Goal: Task Accomplishment & Management: Use online tool/utility

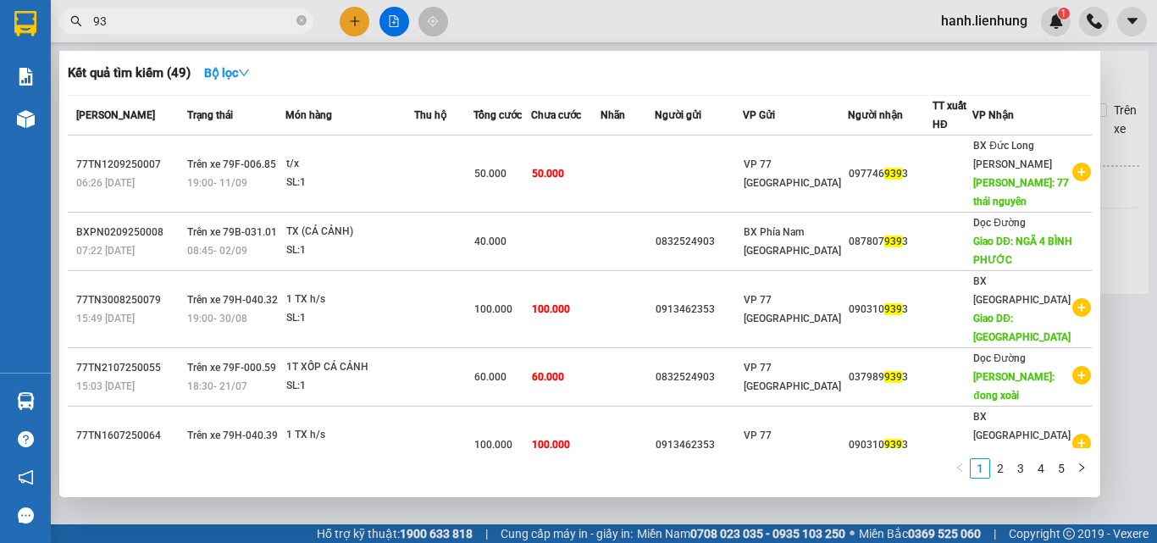
type input "9"
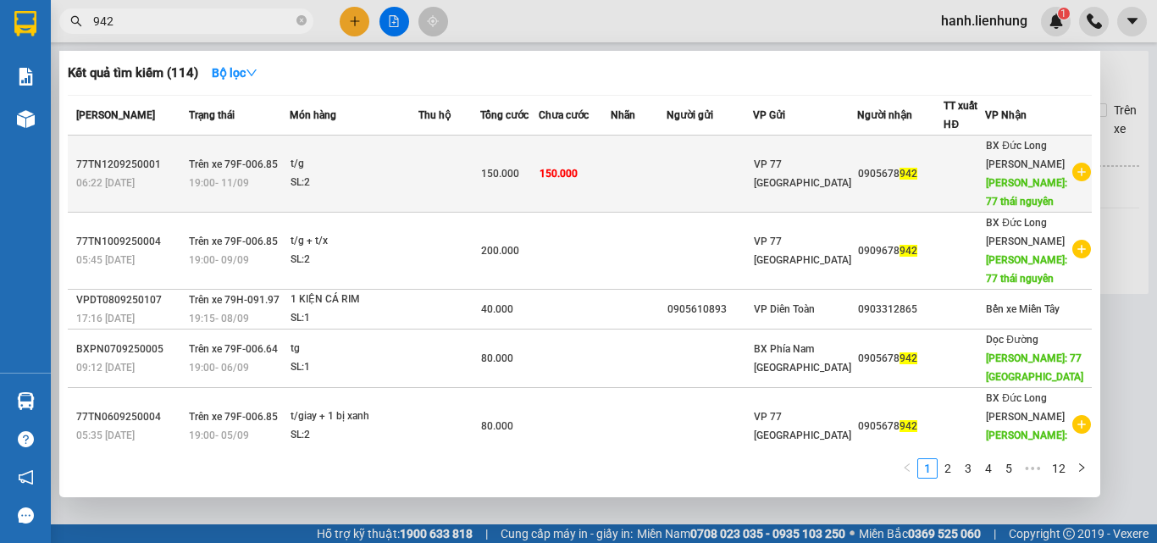
type input "942"
click at [637, 169] on td at bounding box center [639, 174] width 56 height 77
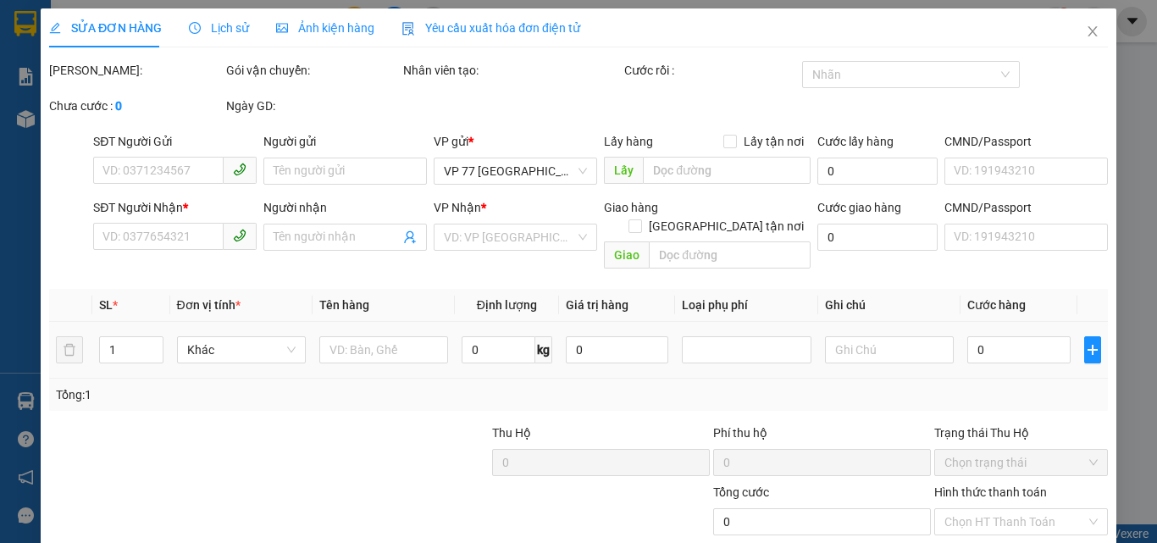
type input "0905678942"
type input "77 [GEOGRAPHIC_DATA]"
type input "150.000"
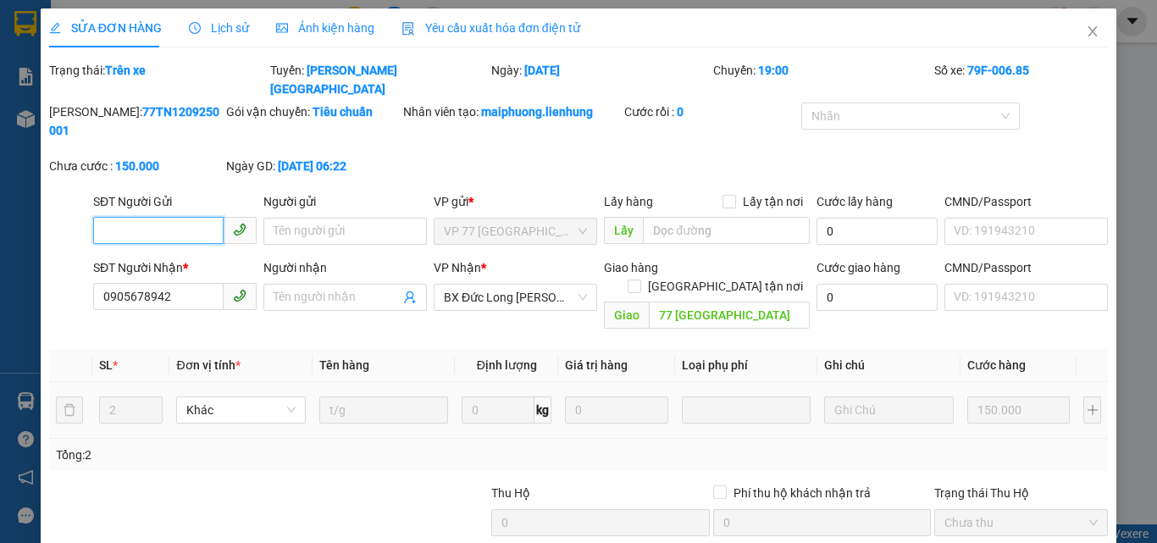
scroll to position [110, 0]
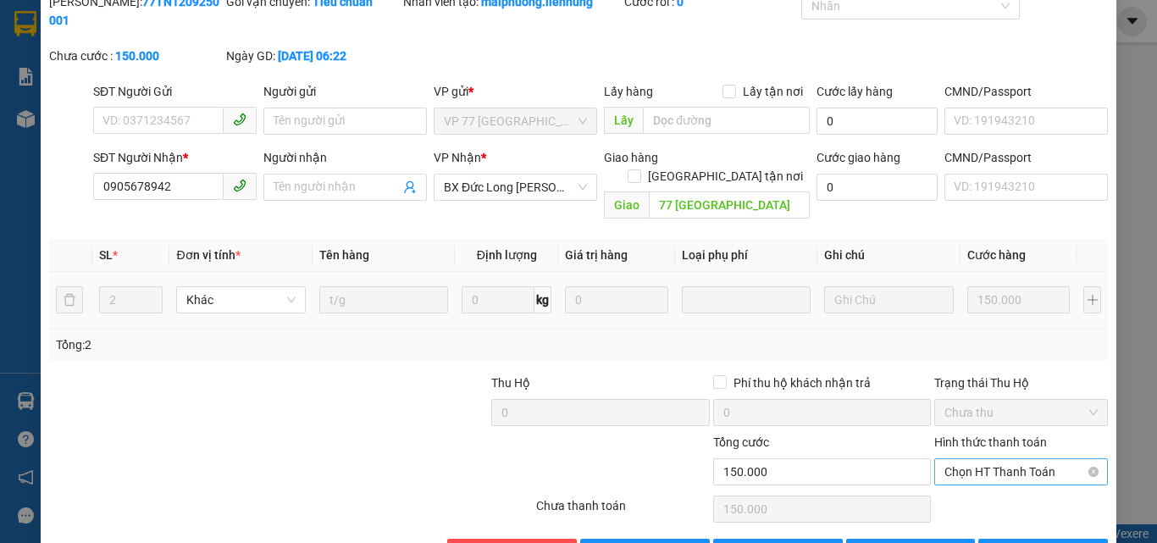
drag, startPoint x: 1005, startPoint y: 380, endPoint x: 1020, endPoint y: 406, distance: 29.2
click at [1009, 435] on label "Hình thức thanh toán" at bounding box center [990, 442] width 113 height 14
click at [1009, 459] on input "Hình thức thanh toán" at bounding box center [1014, 471] width 141 height 25
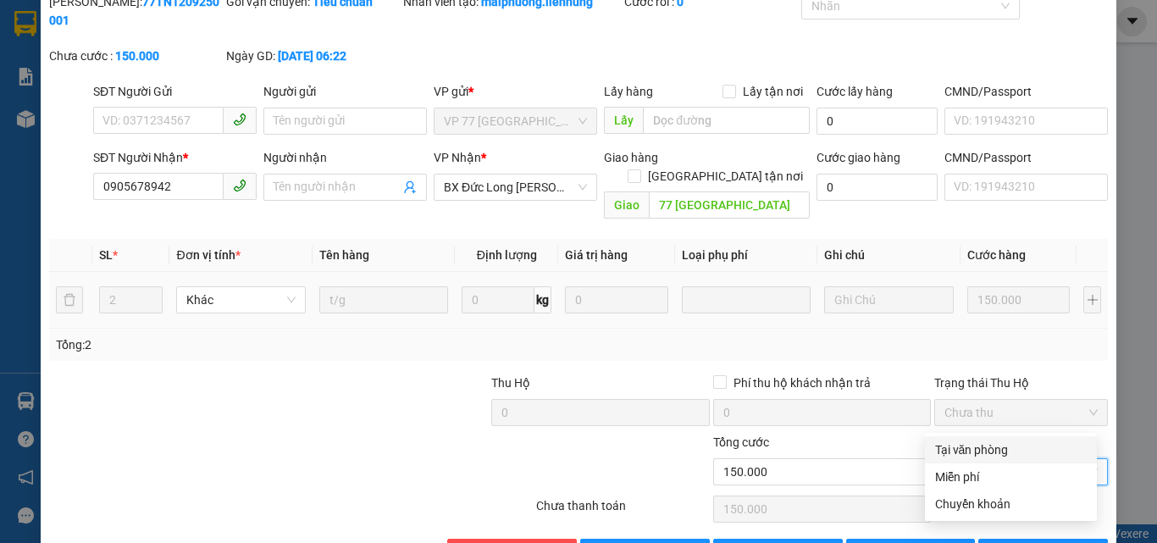
drag, startPoint x: 996, startPoint y: 447, endPoint x: 1012, endPoint y: 480, distance: 36.7
click at [997, 447] on div "Tại văn phòng" at bounding box center [1011, 449] width 152 height 19
type input "0"
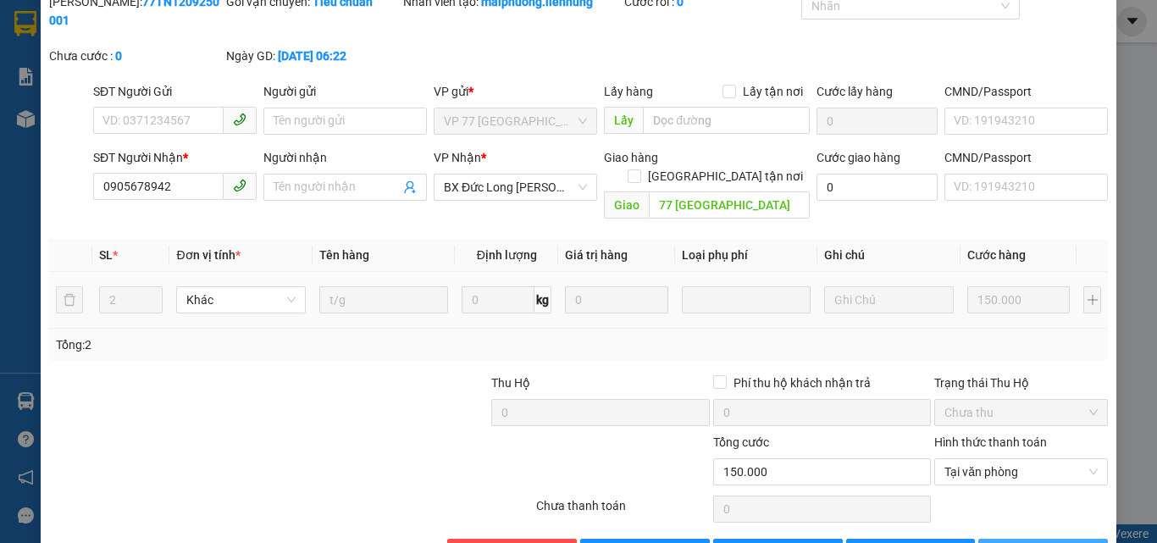
click at [1004, 542] on icon "printer" at bounding box center [998, 551] width 12 height 12
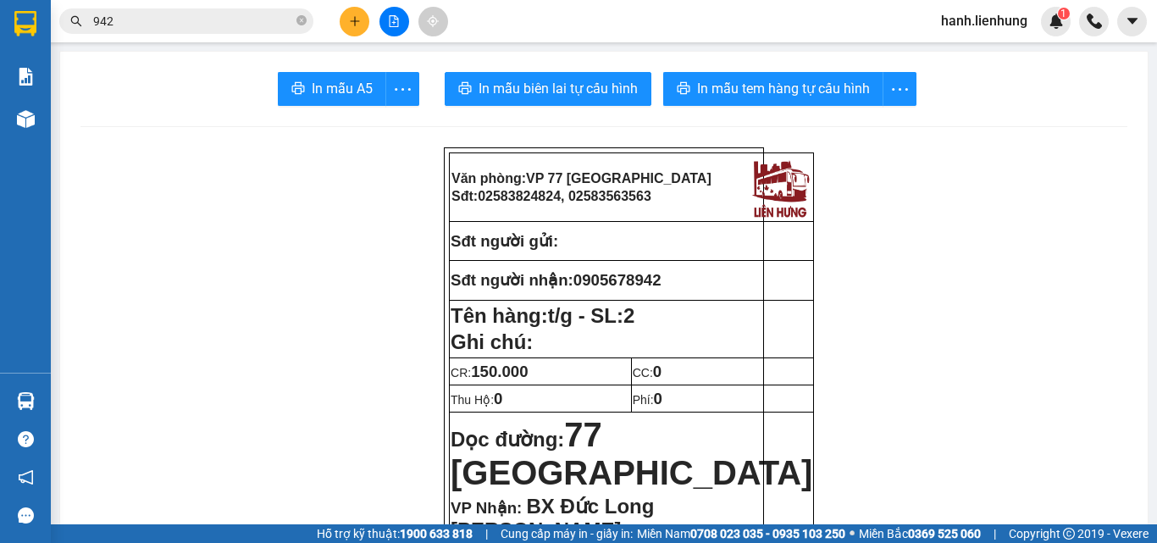
click at [390, 25] on icon "file-add" at bounding box center [394, 21] width 12 height 12
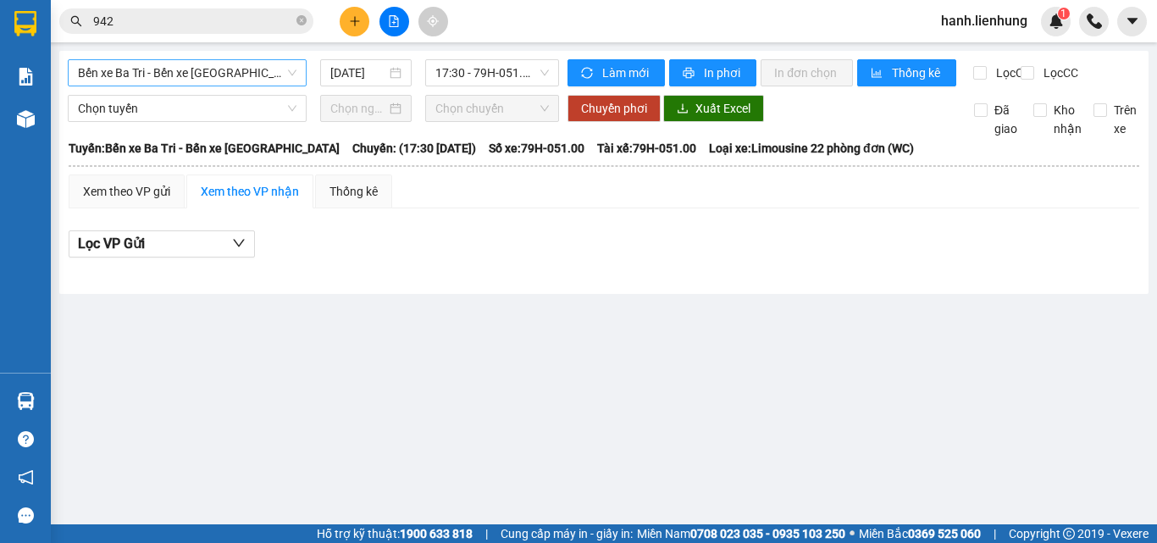
drag, startPoint x: 164, startPoint y: 75, endPoint x: 175, endPoint y: 73, distance: 11.1
click at [166, 73] on span "Bến xe Ba Tri - Bến xe [GEOGRAPHIC_DATA]" at bounding box center [187, 72] width 219 height 25
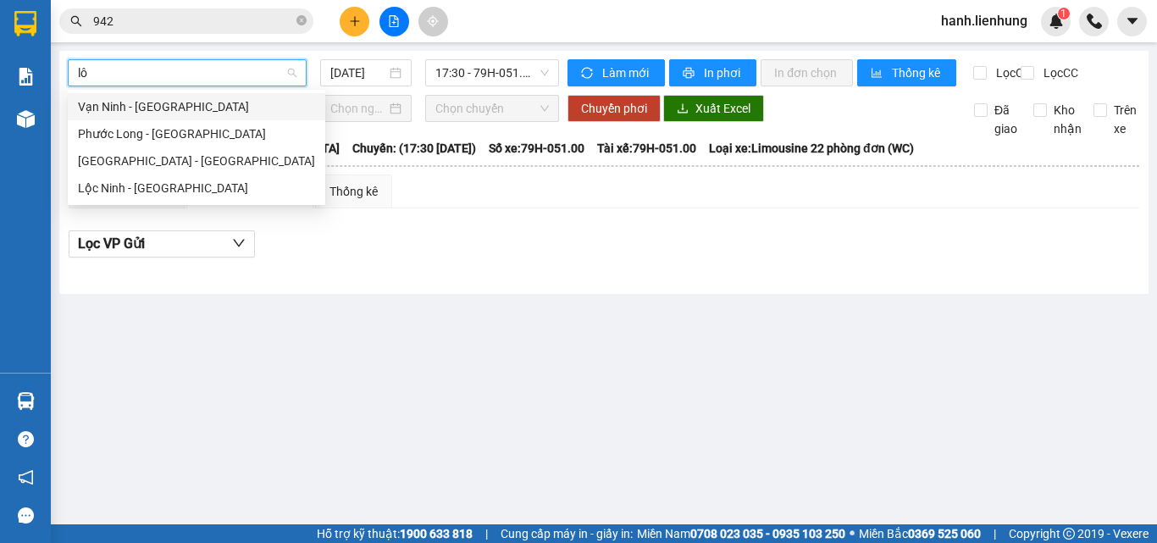
type input "lôc"
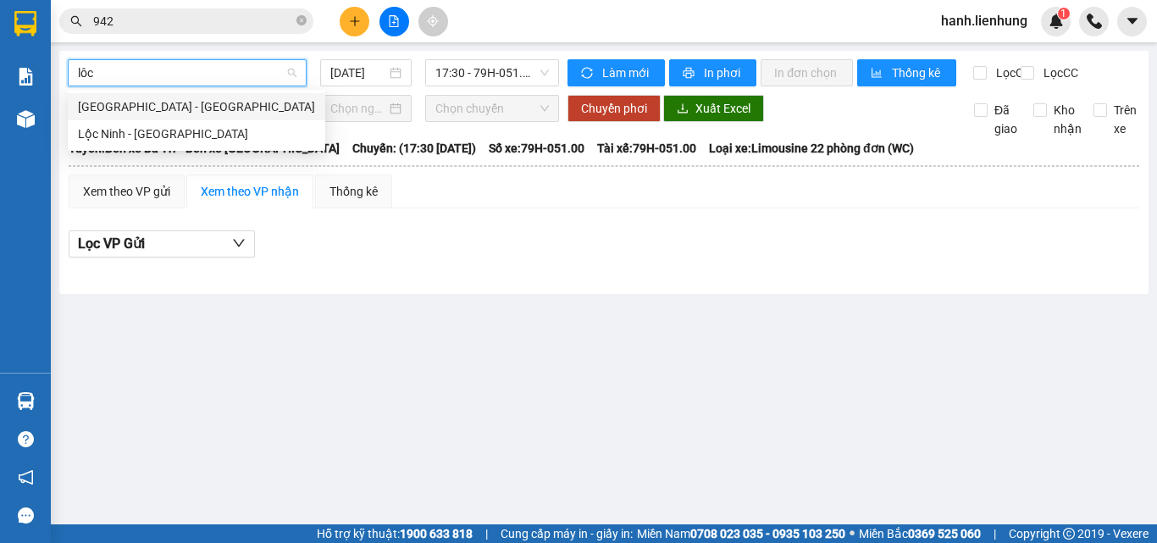
click at [183, 104] on div "[GEOGRAPHIC_DATA] - [GEOGRAPHIC_DATA]" at bounding box center [196, 106] width 237 height 19
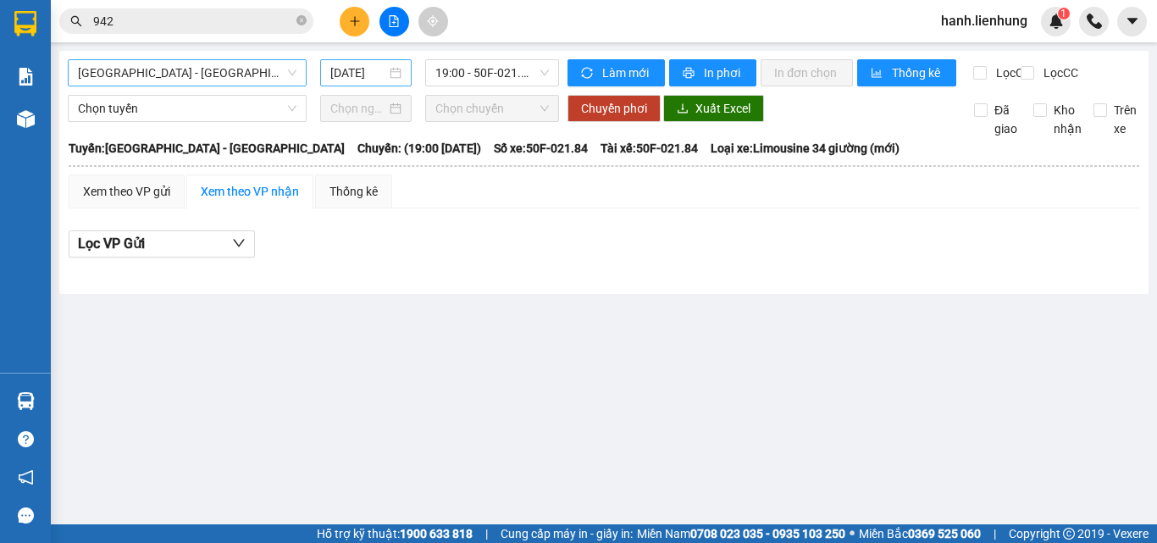
click at [354, 80] on input "[DATE]" at bounding box center [358, 73] width 56 height 19
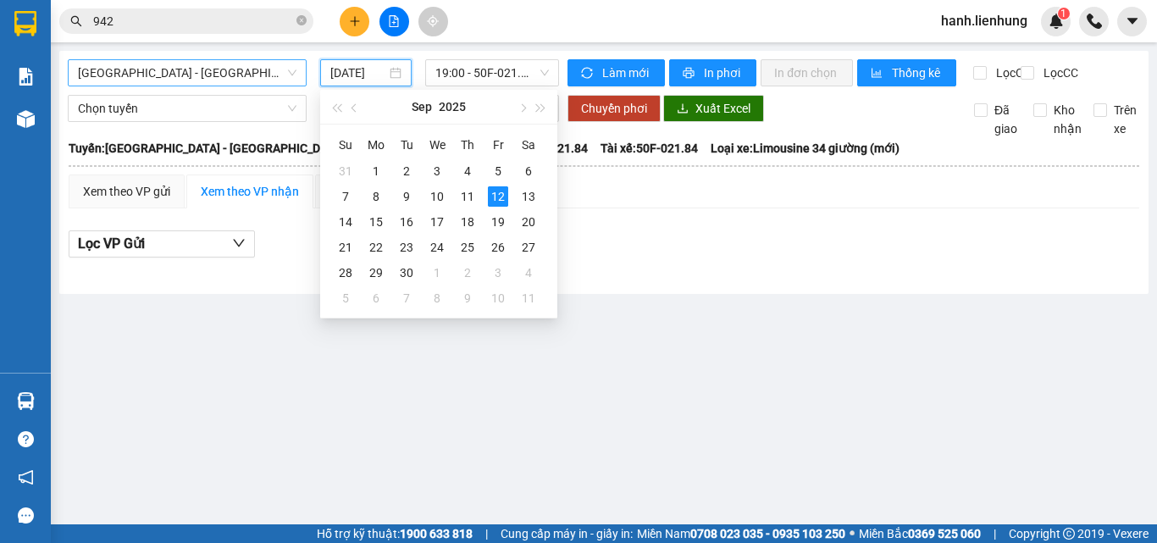
click at [788, 291] on div "[GEOGRAPHIC_DATA] - [GEOGRAPHIC_DATA] [DATE] 19:00 - 50F-021.84 Làm mới In phơi…" at bounding box center [603, 172] width 1089 height 243
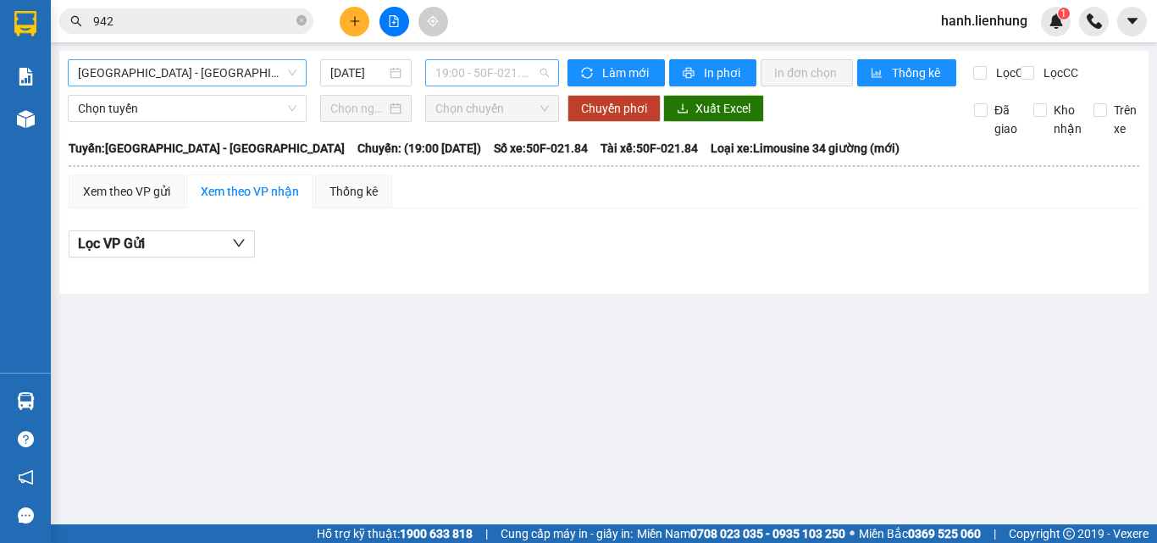
click at [464, 68] on span "19:00 - 50F-021.84" at bounding box center [492, 72] width 114 height 25
click at [528, 258] on div "Lọc VP Gửi" at bounding box center [604, 244] width 1071 height 28
drag, startPoint x: 543, startPoint y: 248, endPoint x: 541, endPoint y: 258, distance: 10.3
click at [543, 251] on div "Xem theo VP gửi Xem theo VP nhận Thống kê Lọc VP Gửi" at bounding box center [604, 225] width 1071 height 102
click at [352, 69] on input "[DATE]" at bounding box center [358, 73] width 56 height 19
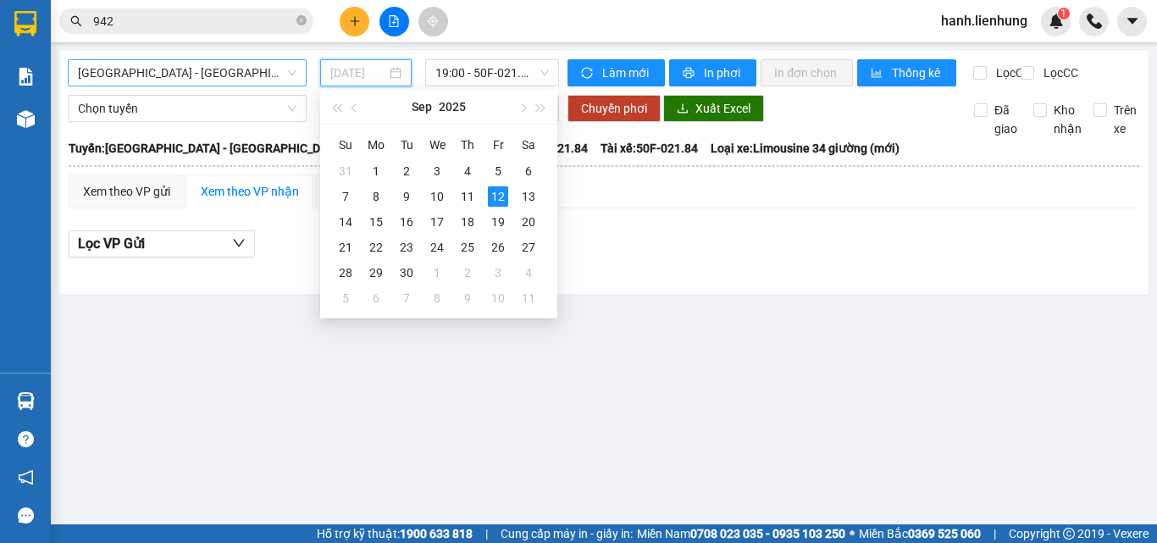
type input "[DATE]"
click at [496, 200] on div "12" at bounding box center [498, 196] width 20 height 20
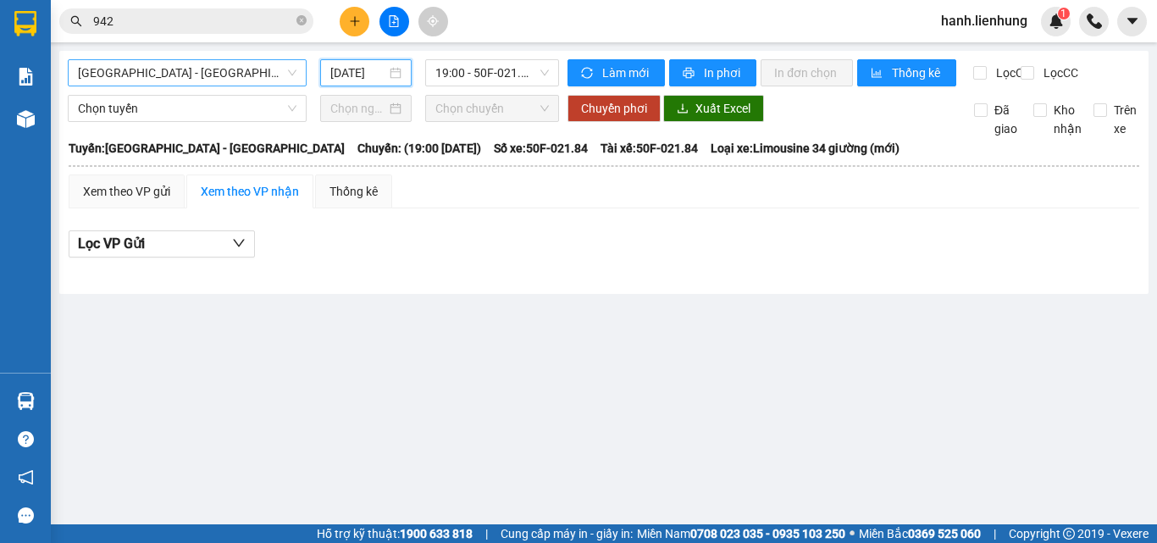
click at [519, 313] on main "[GEOGRAPHIC_DATA] - [GEOGRAPHIC_DATA] [DATE] 19:00 - 50F-021.84 Làm mới In phơi…" at bounding box center [578, 262] width 1157 height 524
click at [496, 76] on span "19:00 - 50F-021.84" at bounding box center [492, 72] width 114 height 25
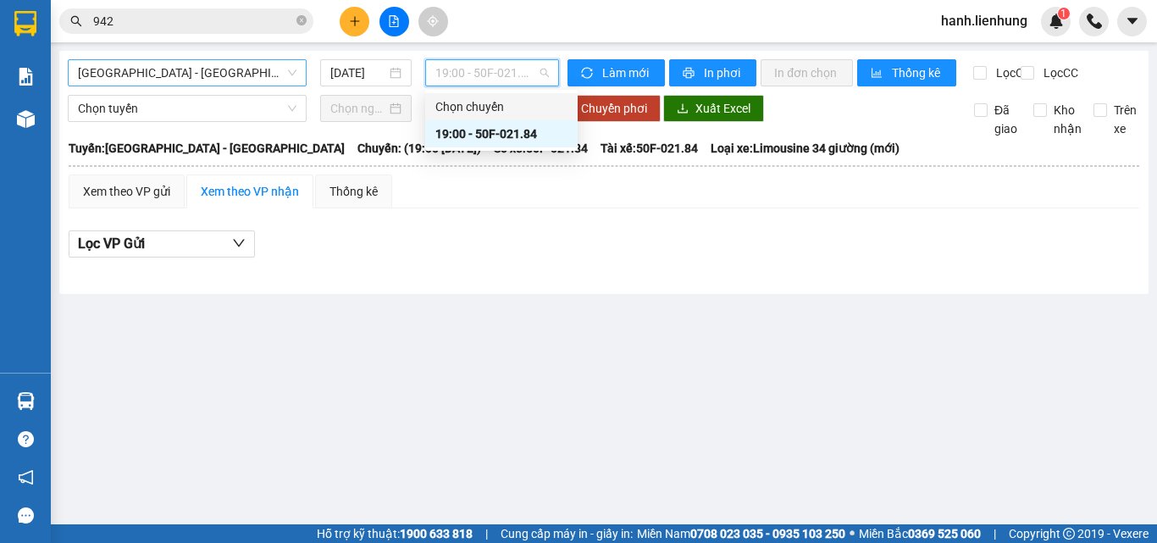
click at [493, 102] on div "Chọn chuyến" at bounding box center [501, 106] width 132 height 19
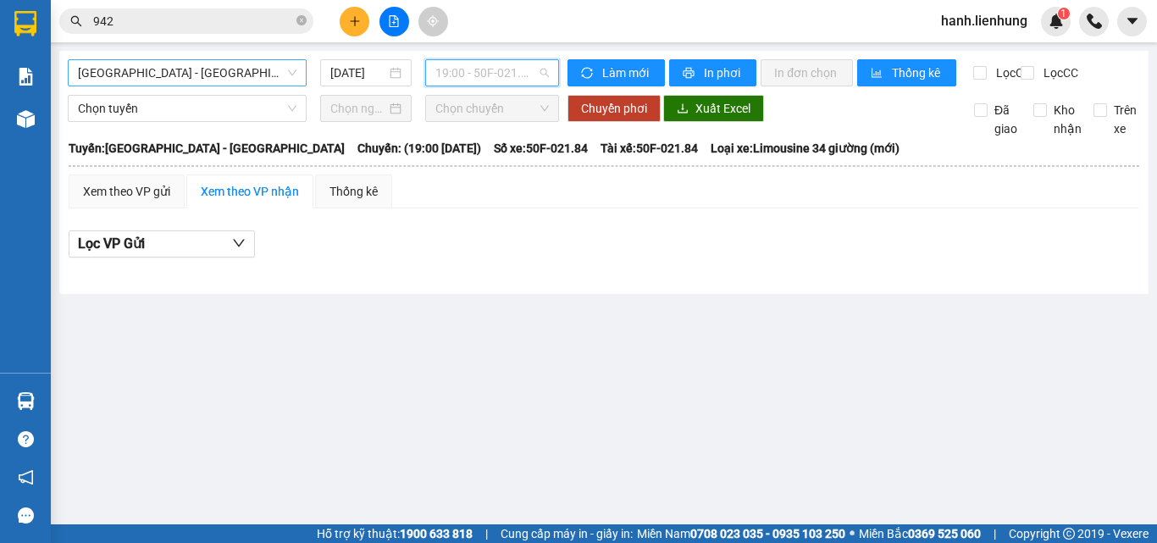
click at [487, 74] on span "19:00 - 50F-021.84" at bounding box center [492, 72] width 114 height 25
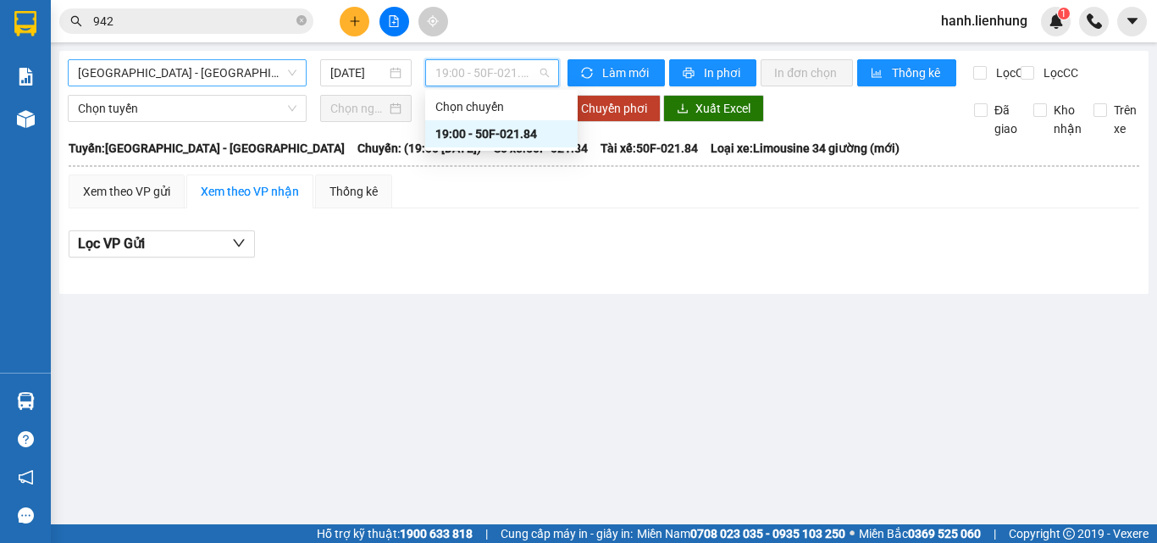
click at [481, 134] on div "19:00 - 50F-021.84" at bounding box center [501, 134] width 132 height 19
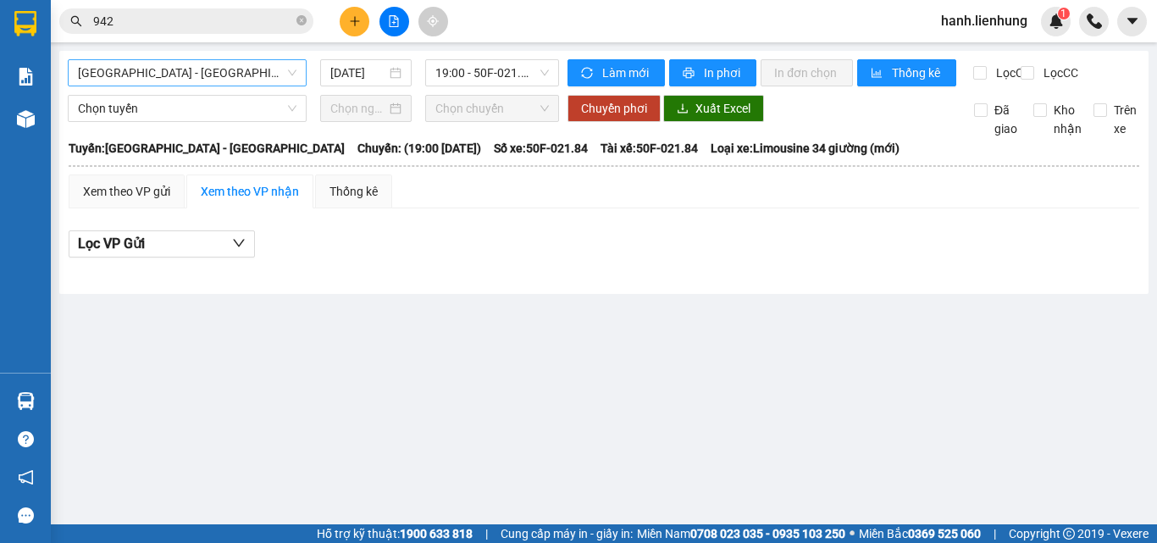
click at [347, 364] on main "[GEOGRAPHIC_DATA] - [GEOGRAPHIC_DATA] [DATE] 19:00 - 50F-021.84 Làm mới In phơi…" at bounding box center [578, 262] width 1157 height 524
